Goal: Information Seeking & Learning: Learn about a topic

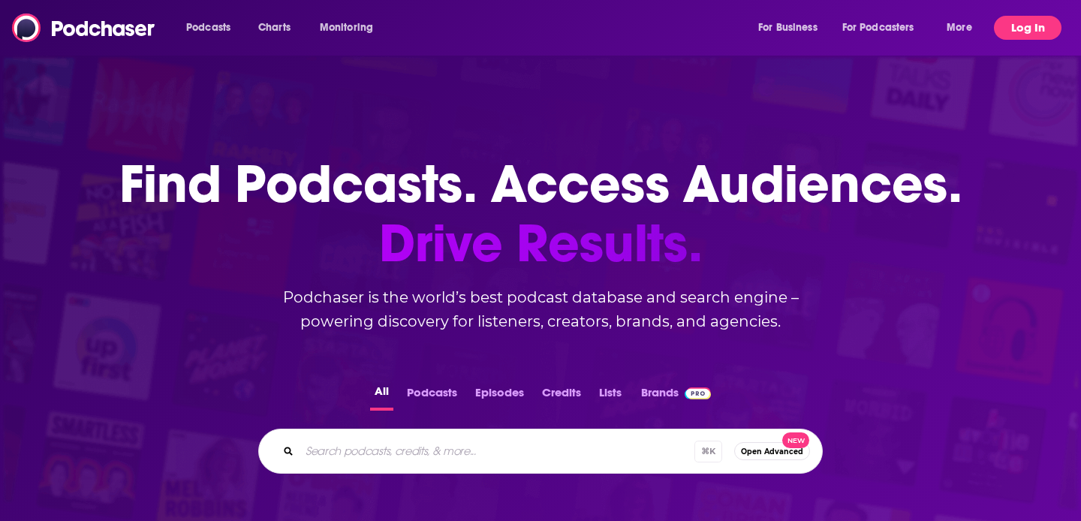
click at [1031, 31] on button "Log In" at bounding box center [1028, 28] width 68 height 24
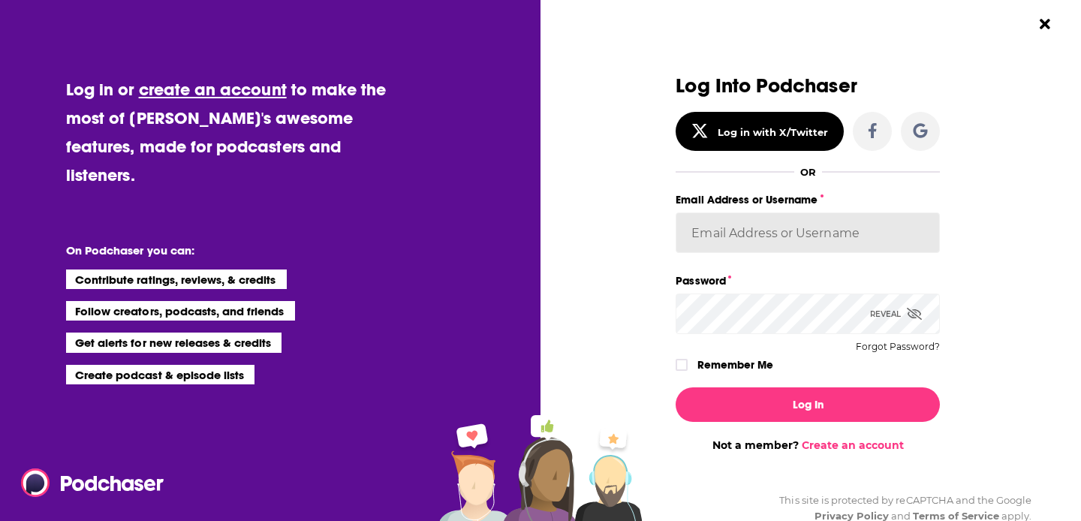
click at [752, 232] on input "Email Address or Username" at bounding box center [807, 232] width 264 height 41
paste input "[EMAIL_ADDRESS][DOMAIN_NAME]"
type input "[EMAIL_ADDRESS][DOMAIN_NAME]"
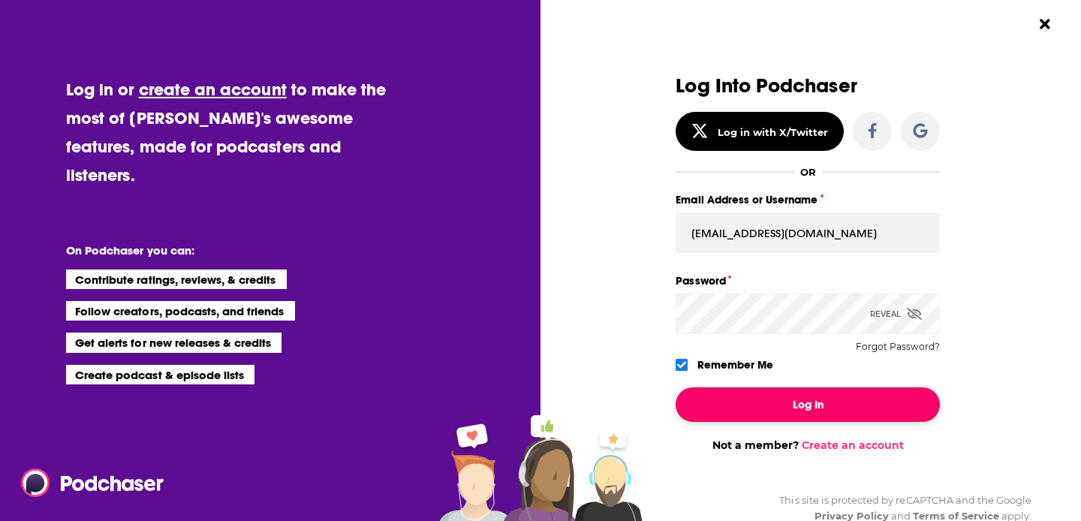
click at [759, 405] on button "Log In" at bounding box center [807, 404] width 264 height 35
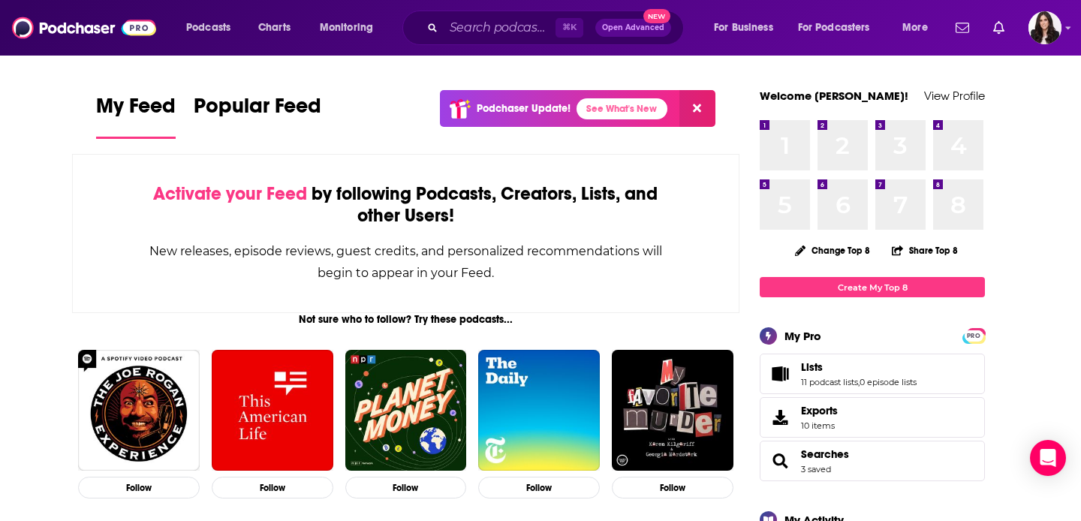
scroll to position [183, 0]
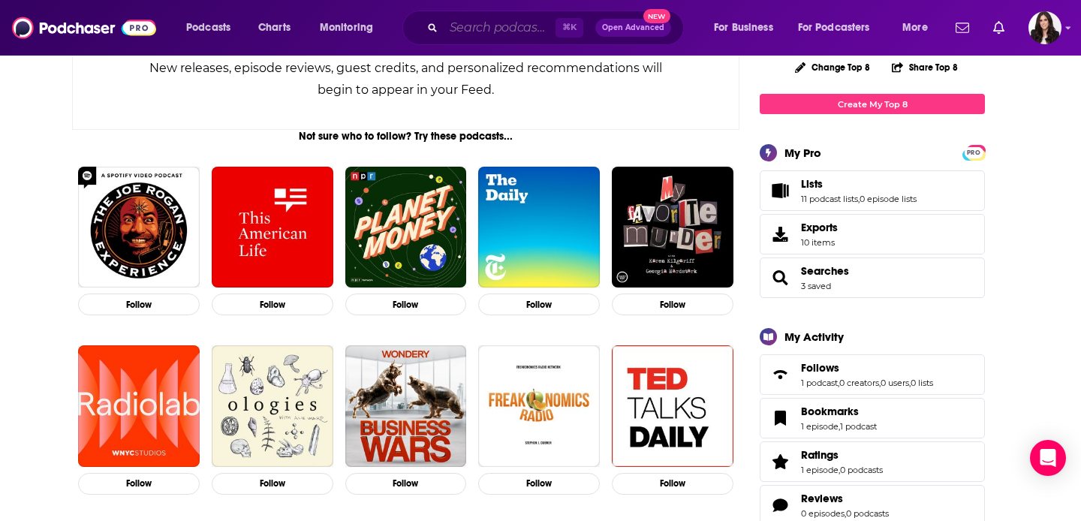
click at [512, 32] on input "Search podcasts, credits, & more..." at bounding box center [500, 28] width 112 height 24
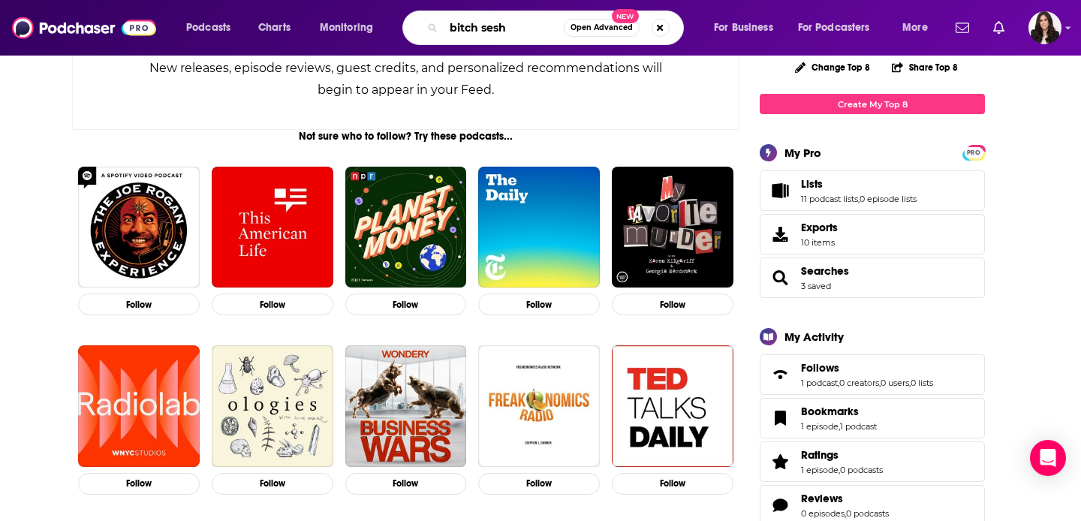
type input "bitch sesh"
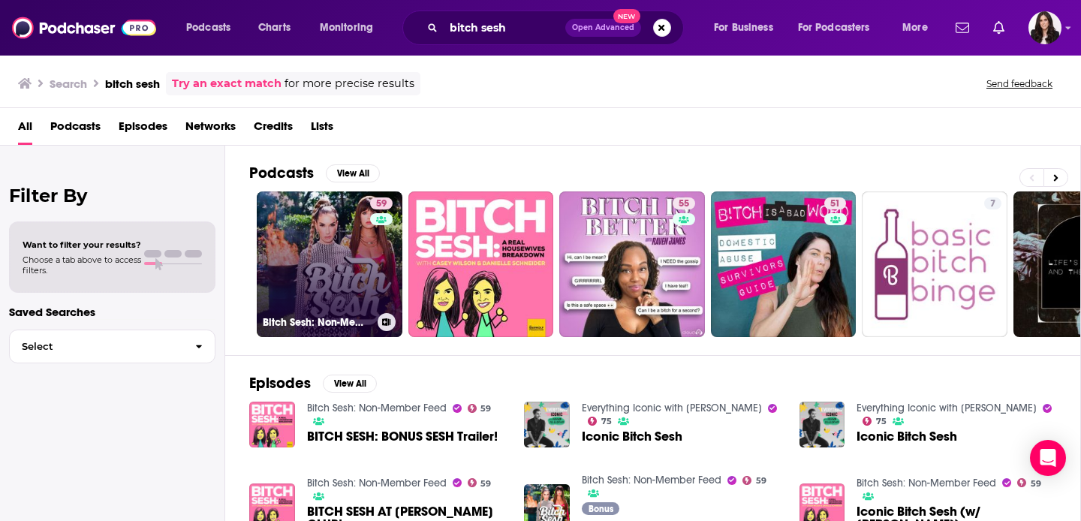
click at [345, 251] on link "59 Bitch Sesh: Non-Member Feed" at bounding box center [330, 264] width 146 height 146
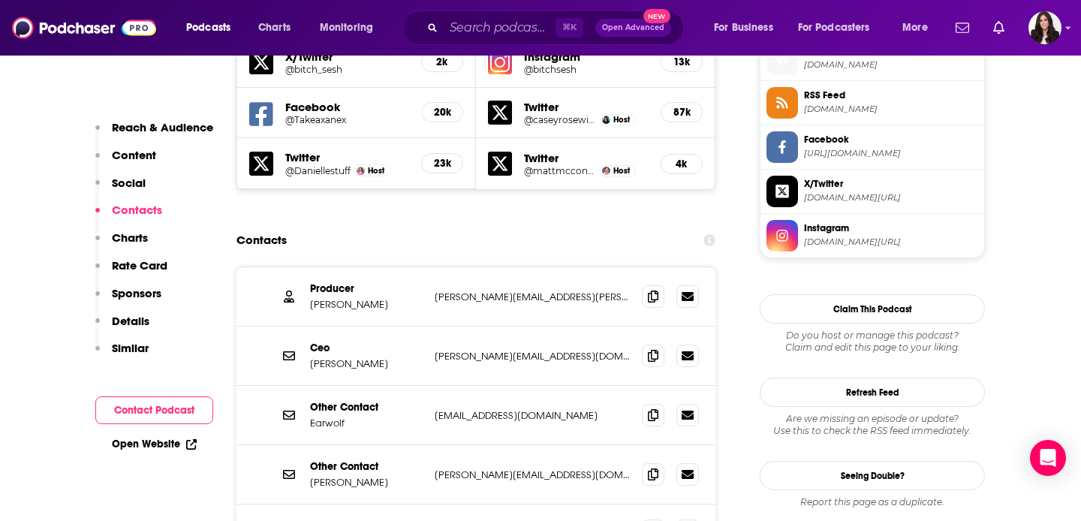
scroll to position [1370, 0]
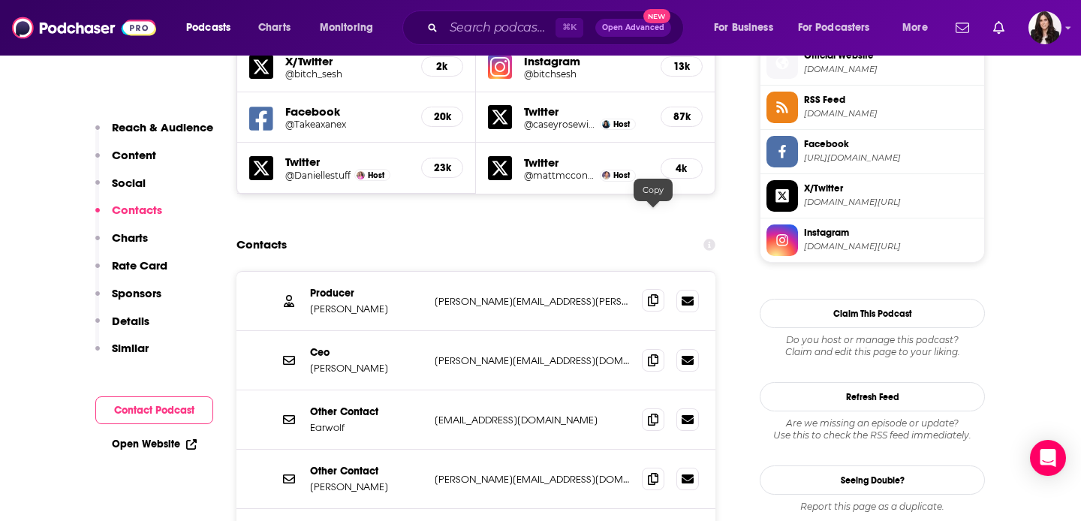
click at [650, 294] on icon at bounding box center [653, 300] width 11 height 12
click at [653, 353] on icon at bounding box center [653, 359] width 11 height 12
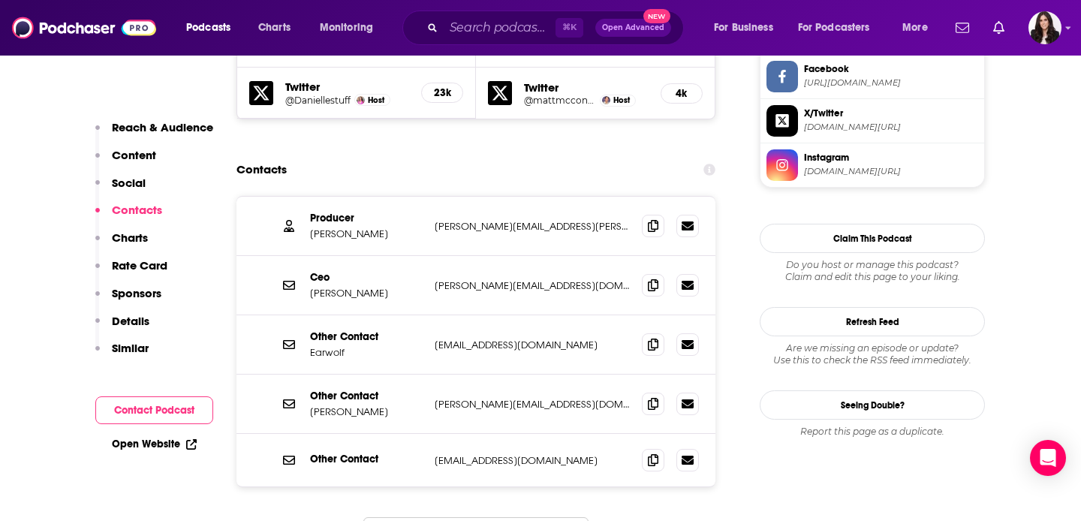
scroll to position [1445, 0]
click at [651, 392] on span at bounding box center [653, 403] width 23 height 23
click at [535, 28] on input "Search podcasts, credits, & more..." at bounding box center [500, 28] width 112 height 24
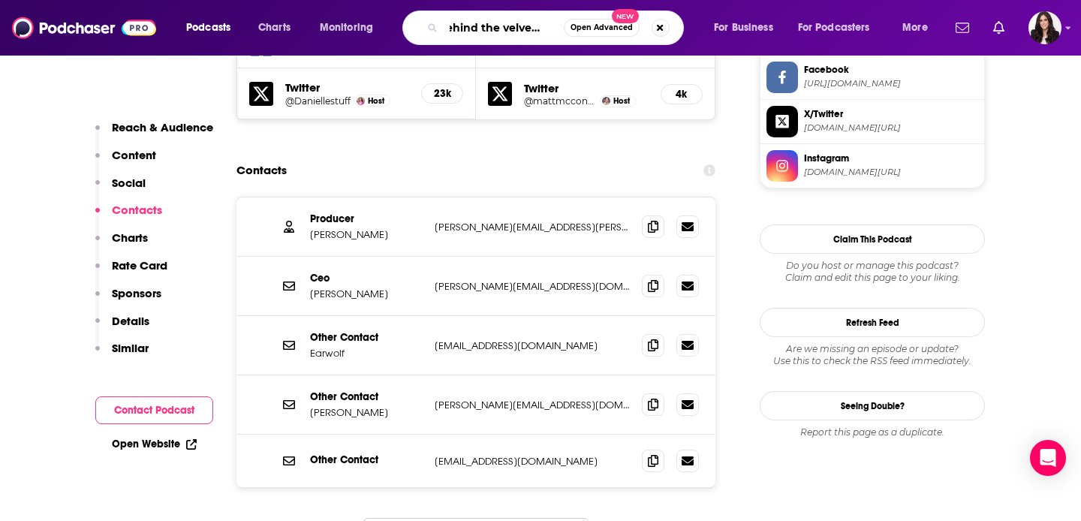
type input "behind the velvet rope"
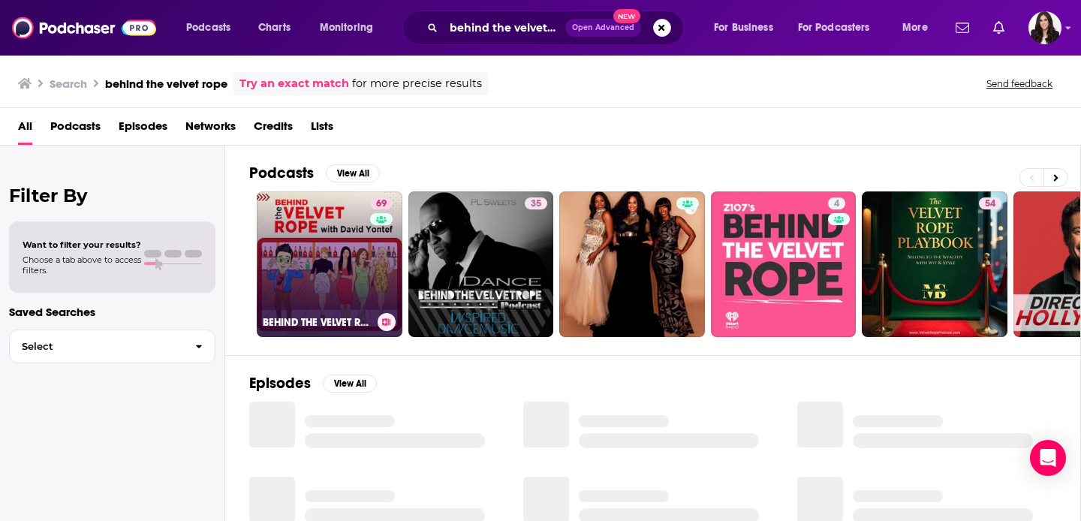
click at [306, 243] on link "69 BEHIND THE VELVET ROPE" at bounding box center [330, 264] width 146 height 146
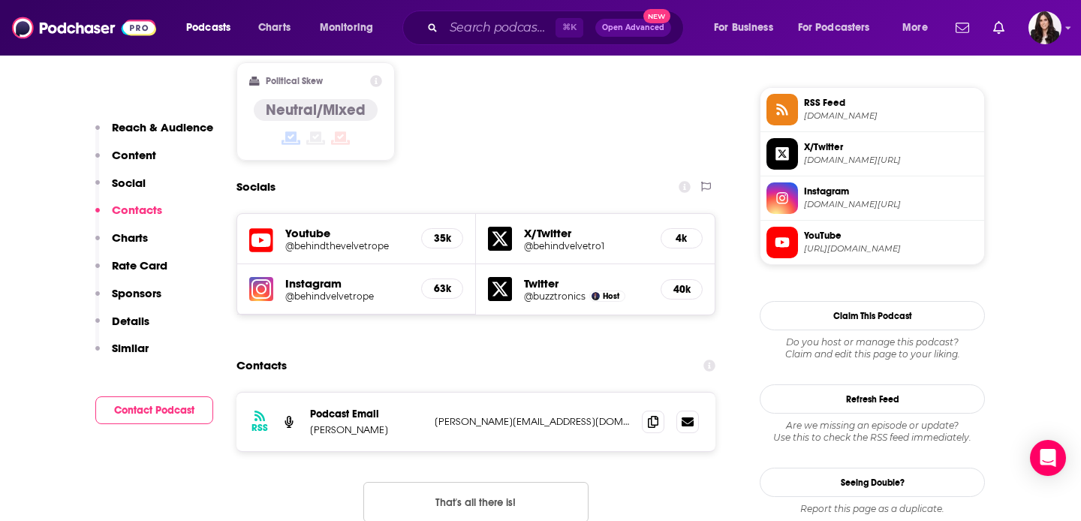
scroll to position [1209, 0]
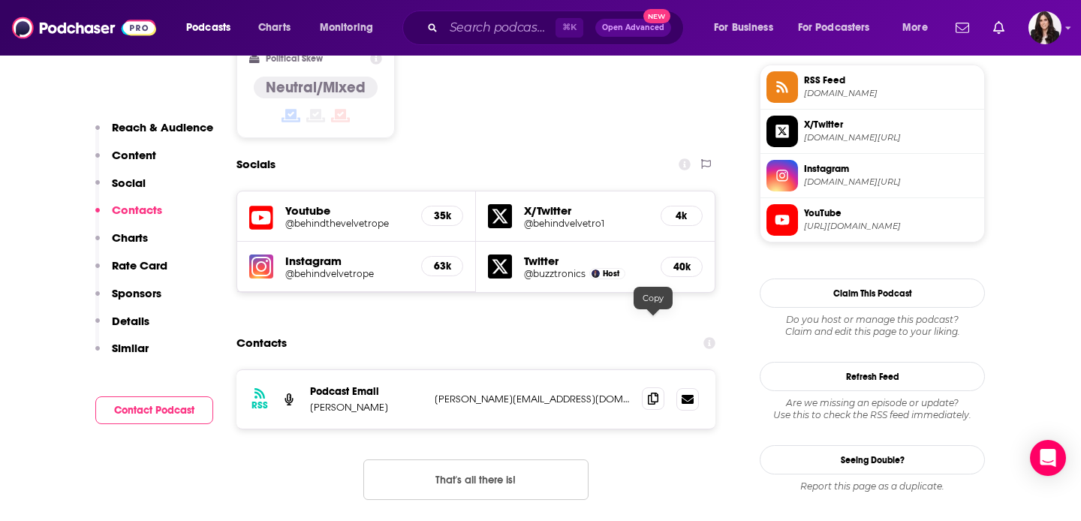
click at [649, 387] on span at bounding box center [653, 398] width 23 height 23
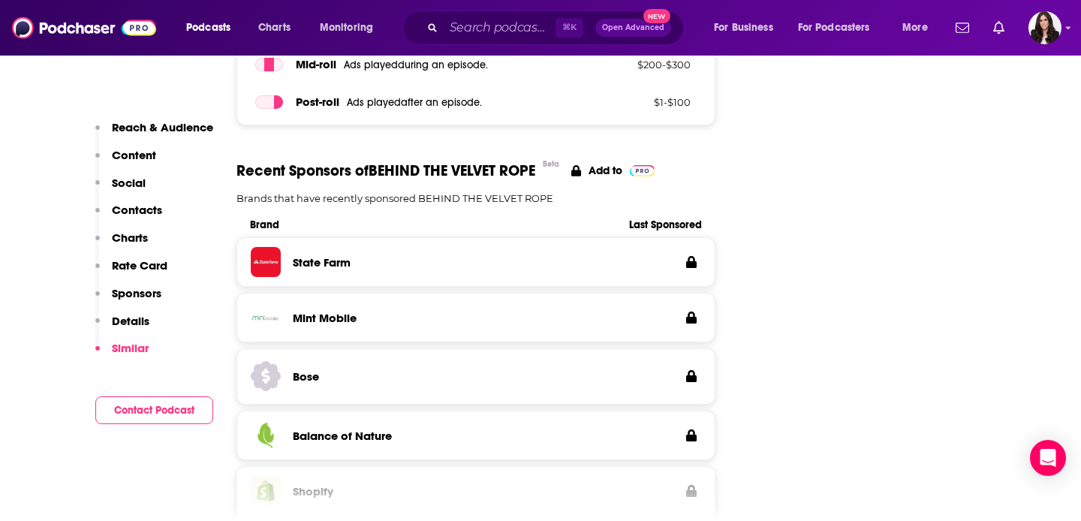
scroll to position [1995, 0]
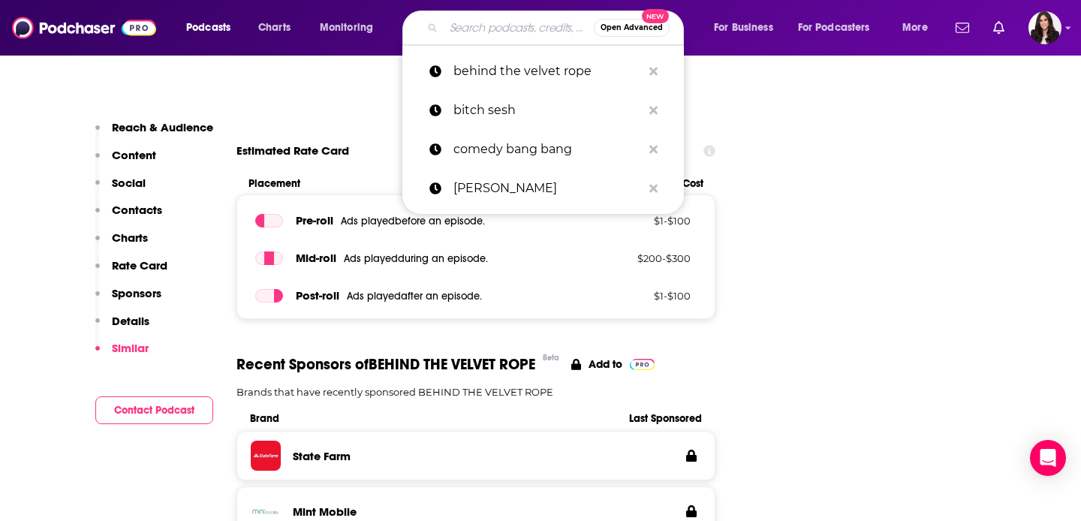
click at [520, 30] on input "Search podcasts, credits, & more..." at bounding box center [519, 28] width 150 height 24
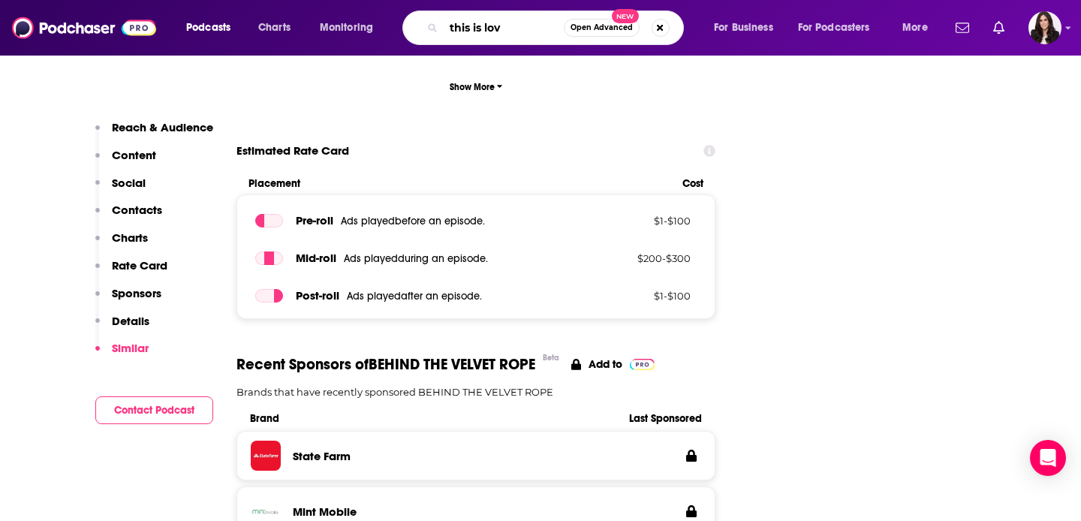
type input "this is love"
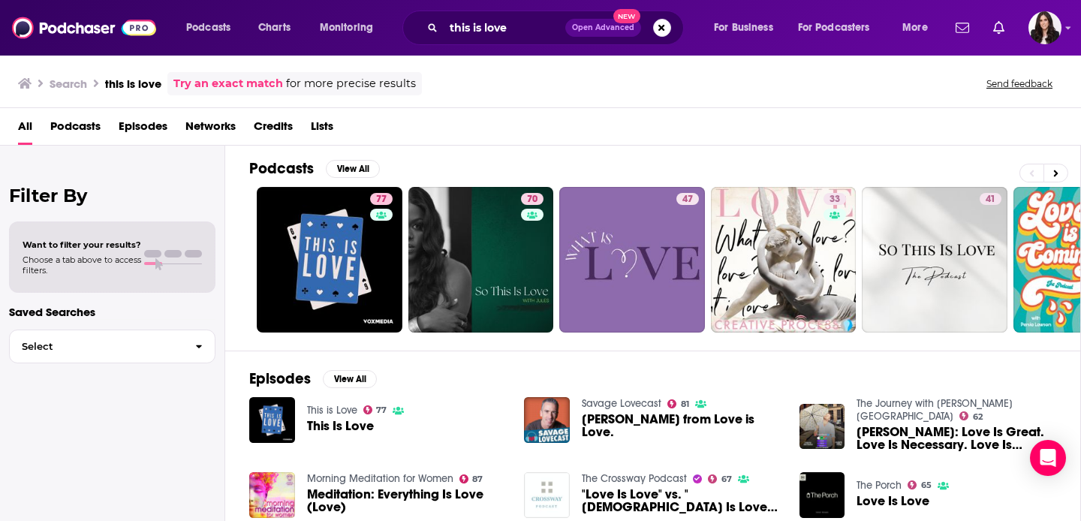
scroll to position [6, 0]
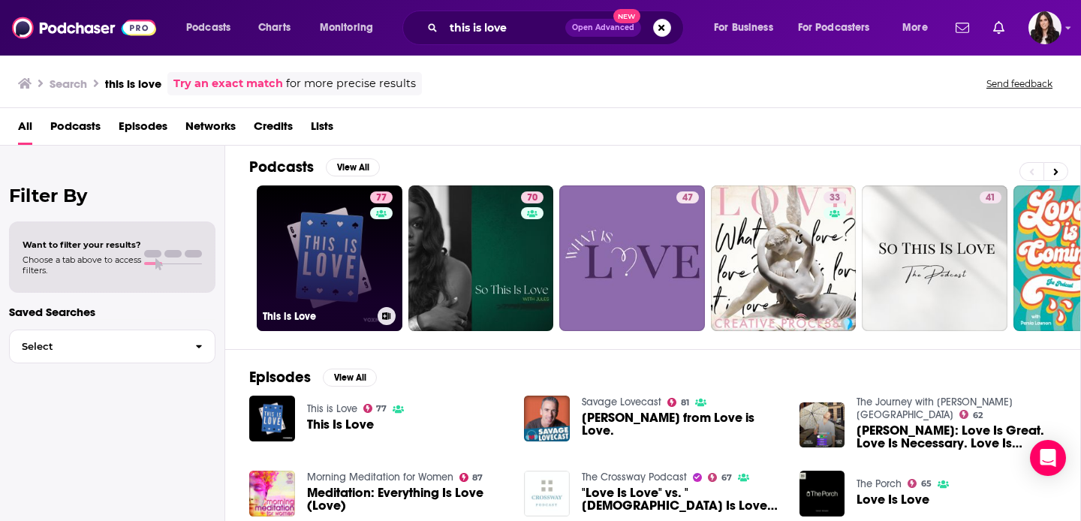
click at [357, 272] on link "77 This is Love" at bounding box center [330, 258] width 146 height 146
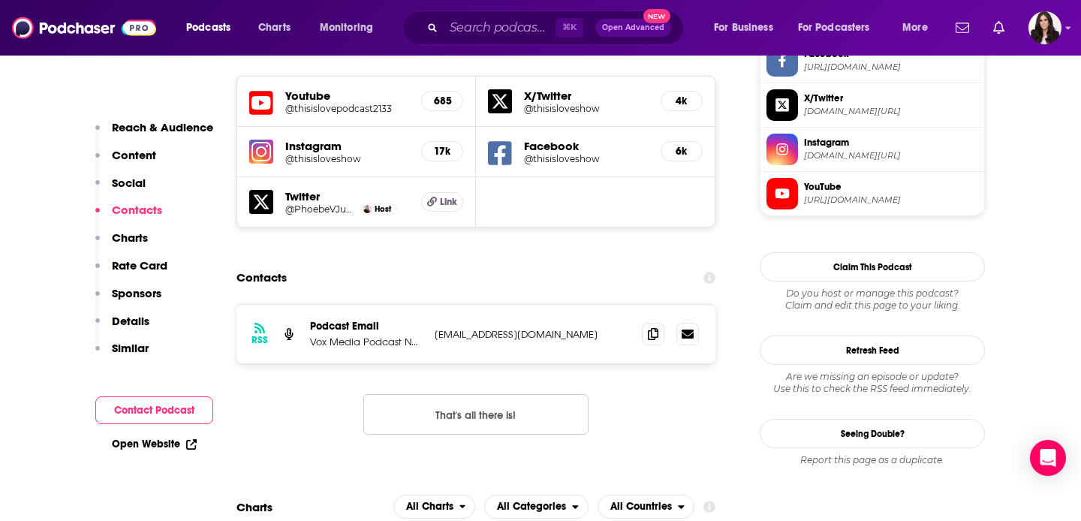
scroll to position [1340, 0]
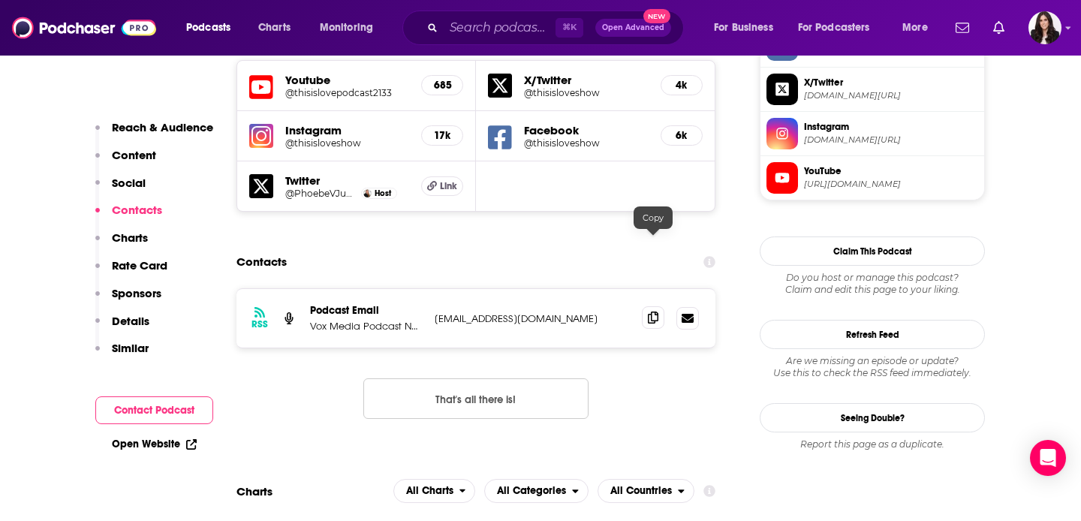
click at [651, 311] on icon at bounding box center [653, 317] width 11 height 12
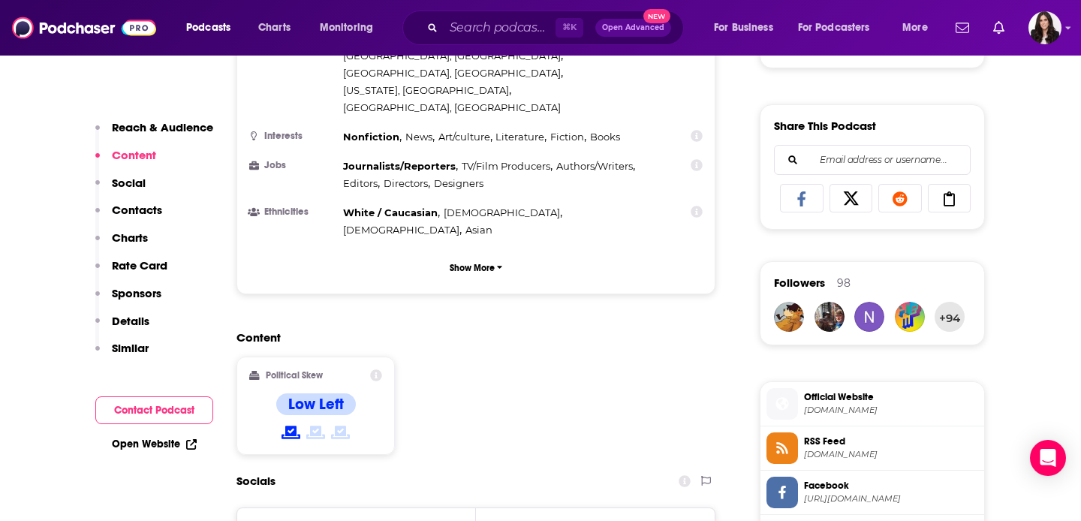
scroll to position [838, 0]
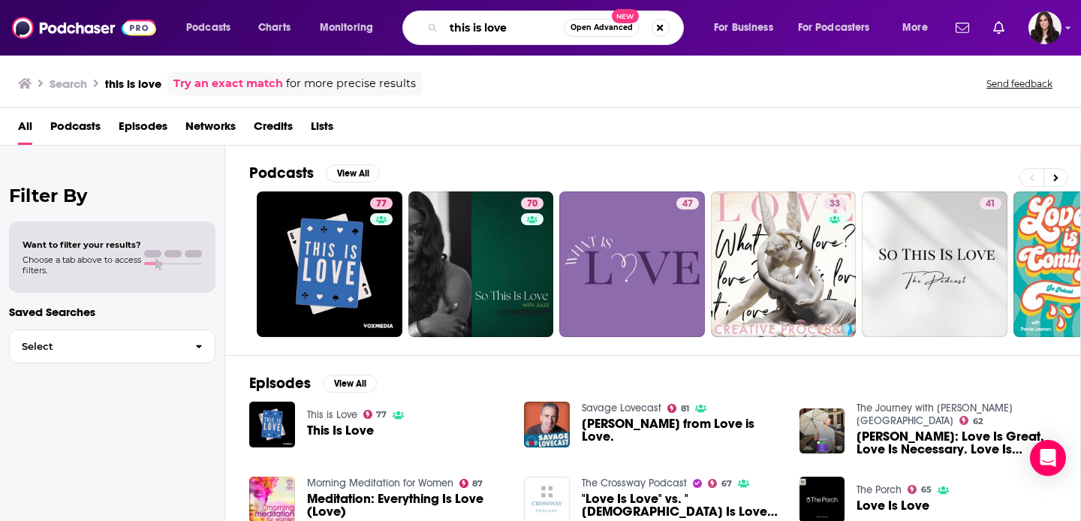
click at [507, 29] on input "this is love" at bounding box center [504, 28] width 120 height 24
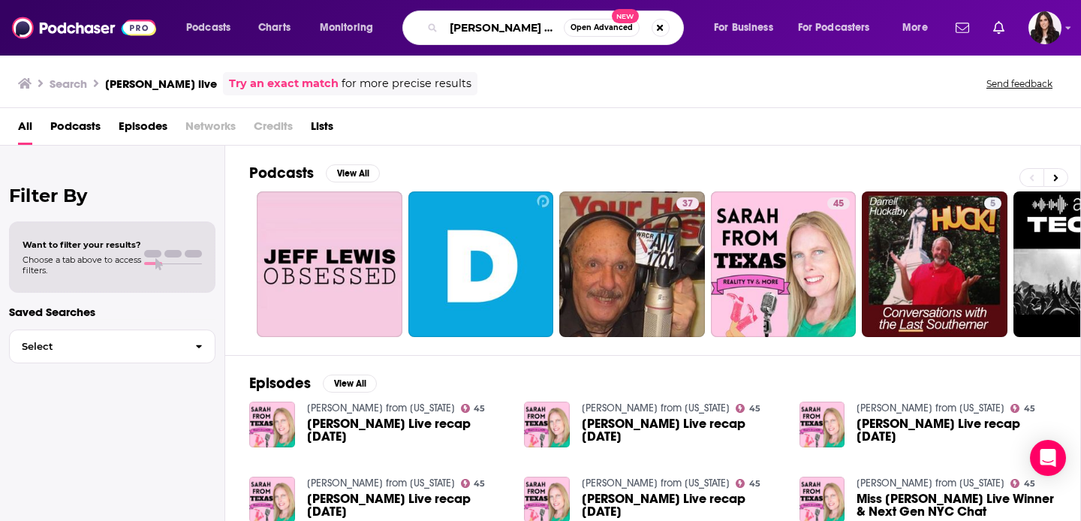
click at [474, 31] on input "[PERSON_NAME] live" at bounding box center [504, 28] width 120 height 24
type input "last podcast on the left"
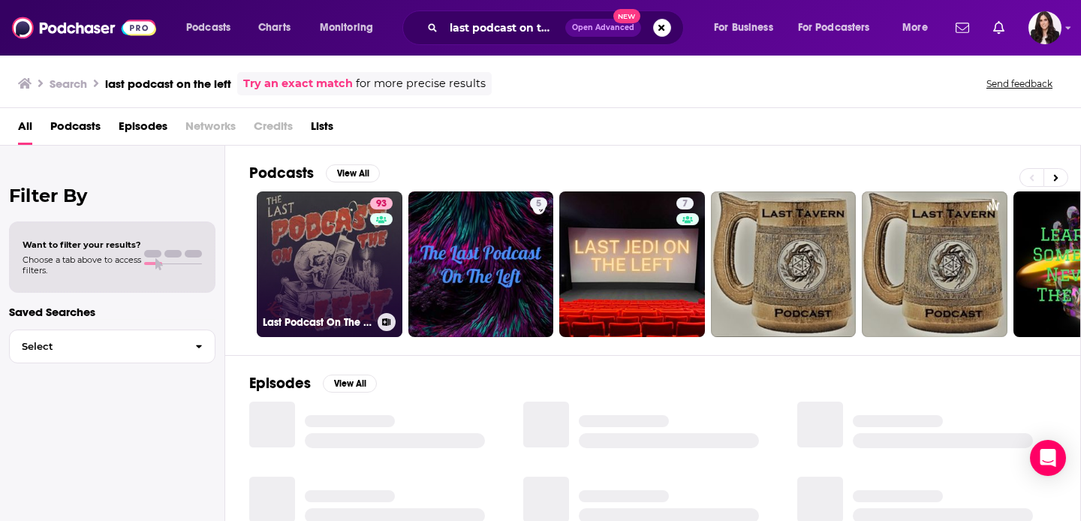
click at [363, 256] on link "93 Last Podcast On The Left" at bounding box center [330, 264] width 146 height 146
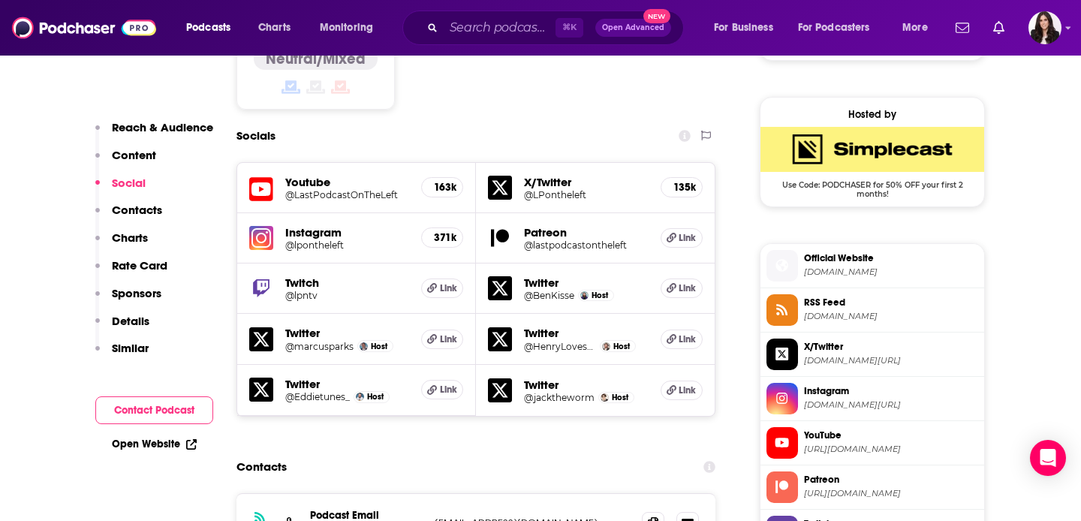
scroll to position [1538, 0]
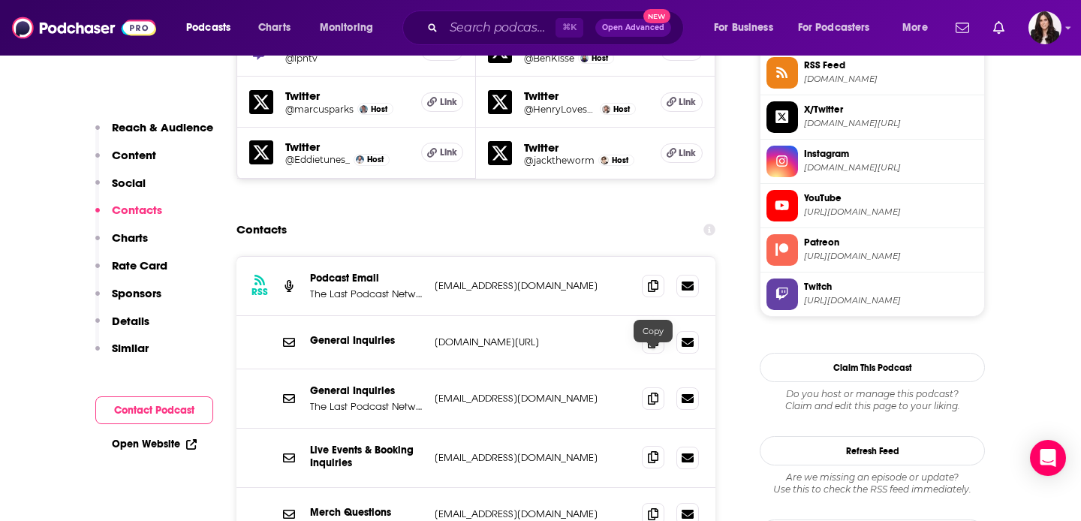
click at [653, 451] on icon at bounding box center [653, 457] width 11 height 12
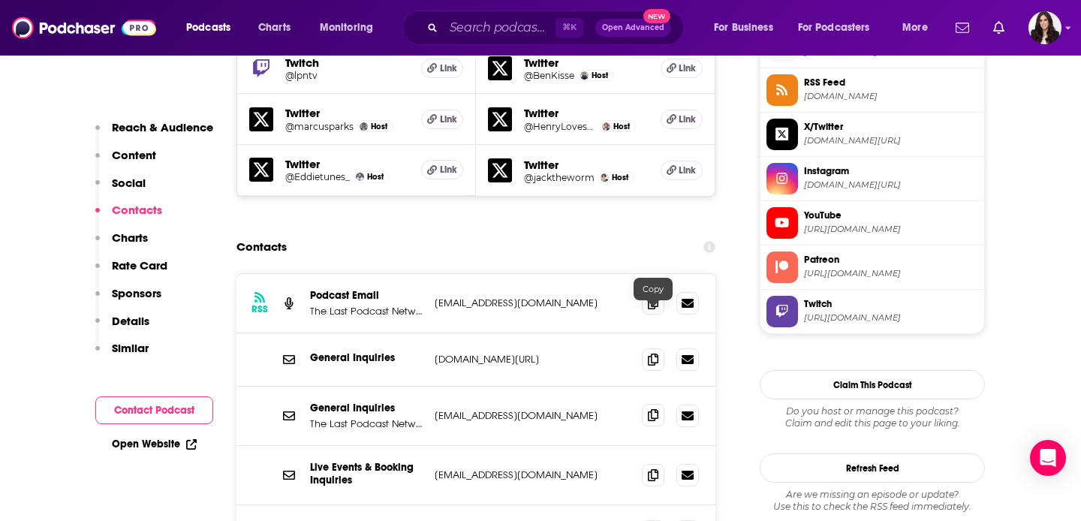
click at [656, 404] on span at bounding box center [653, 415] width 23 height 23
click at [653, 296] on icon at bounding box center [653, 302] width 11 height 12
